Goal: Navigation & Orientation: Find specific page/section

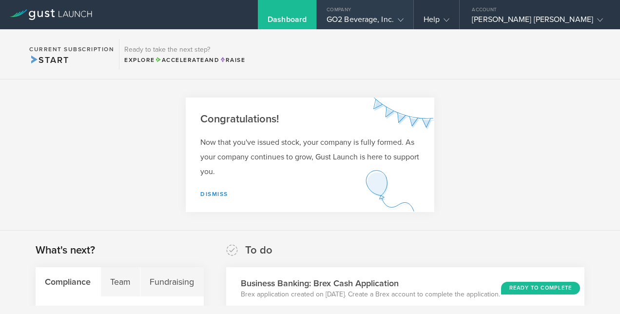
click at [373, 8] on div "Company" at bounding box center [365, 7] width 97 height 15
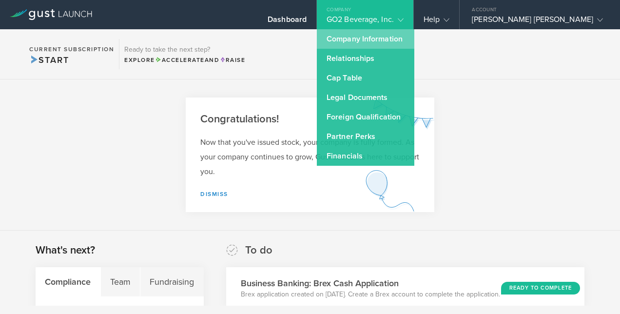
click at [361, 38] on link "Company Information" at bounding box center [365, 38] width 97 height 19
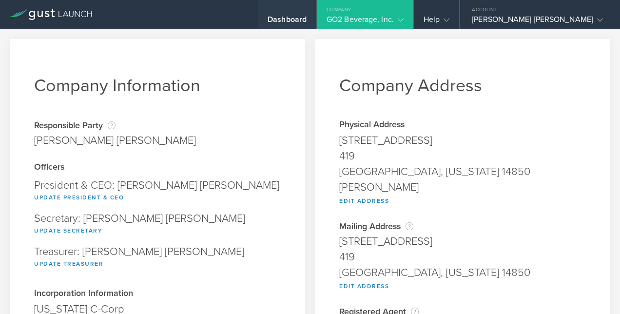
click at [290, 20] on div "Dashboard" at bounding box center [287, 22] width 39 height 15
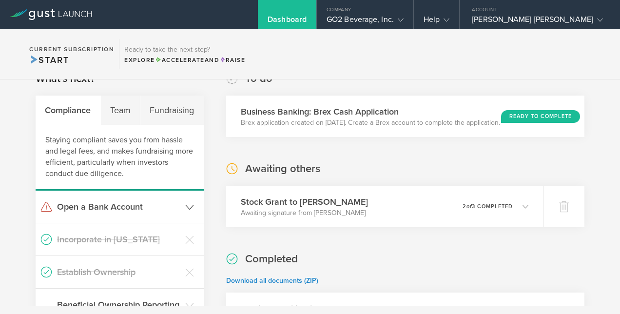
scroll to position [0, 1]
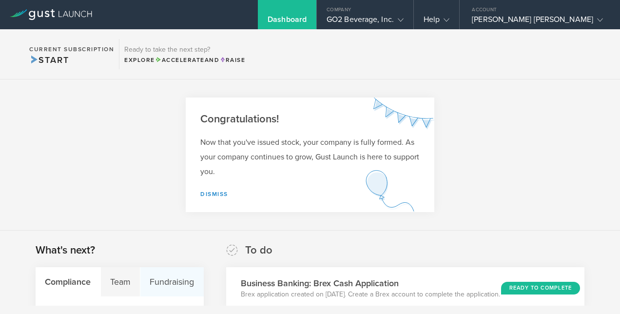
click at [165, 275] on div "Fundraising" at bounding box center [171, 281] width 63 height 29
